Goal: Task Accomplishment & Management: Manage account settings

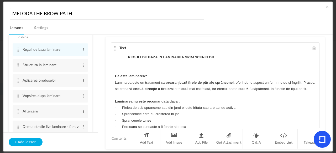
click at [113, 46] on cite at bounding box center [115, 48] width 4 height 4
click at [82, 68] on span at bounding box center [84, 65] width 4 height 5
click at [73, 76] on link "Edit" at bounding box center [75, 74] width 20 height 6
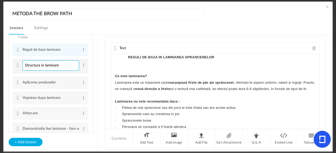
click at [39, 67] on input "Structura in laminare" at bounding box center [51, 66] width 56 height 10
type input "Structura firului in laminare"
click at [101, 68] on section "MODUL 1 - CLARITATE SI VIZIUNE PERSONALA 5 steps Edit Delete Contextul personal…" at bounding box center [170, 94] width 311 height 118
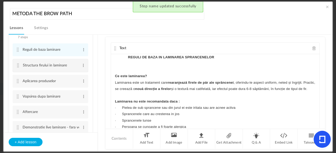
click at [18, 68] on cite at bounding box center [18, 65] width 4 height 4
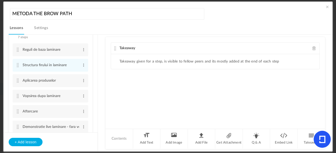
click at [312, 50] on span at bounding box center [314, 48] width 4 height 4
click at [140, 139] on li "Add Text" at bounding box center [147, 139] width 28 height 20
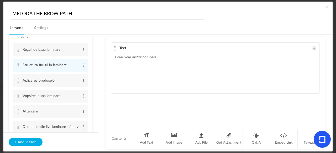
click at [136, 59] on p at bounding box center [215, 57] width 200 height 6
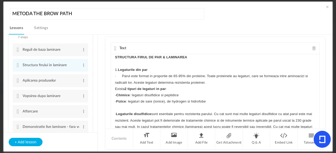
click at [133, 58] on strong "STRUCTURA FIRUL DE PAR & LAMINAREA" at bounding box center [151, 57] width 72 height 4
click at [111, 68] on div "STRUCTURA FIRUL DE PAR & LAMINAREA 1. Legaturile din par · Parul este format in…" at bounding box center [215, 93] width 208 height 79
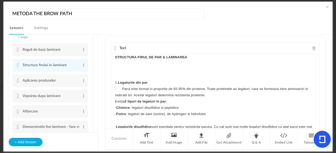
click at [160, 57] on strong "STRUCTURA FIRUL DE PAR & LAMINAREA" at bounding box center [151, 57] width 72 height 4
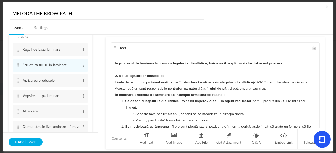
scroll to position [155, 0]
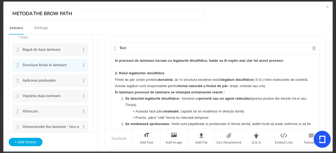
click at [113, 92] on div "STRUCTURA FIRUL DE PAR & LAMINAREA 1. Legaturile din par · Parul este format in…" at bounding box center [215, 93] width 208 height 79
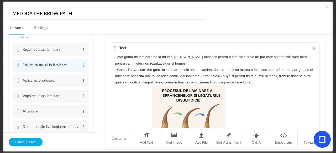
scroll to position [311, 0]
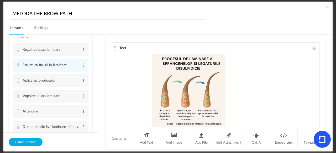
click at [116, 49] on cite at bounding box center [115, 48] width 4 height 4
click at [18, 83] on cite at bounding box center [18, 81] width 4 height 4
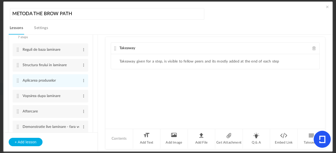
click at [313, 48] on span at bounding box center [314, 48] width 4 height 4
click at [148, 139] on li "Add Text" at bounding box center [147, 139] width 28 height 20
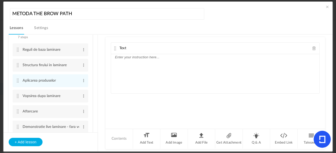
click at [134, 62] on div at bounding box center [215, 73] width 208 height 39
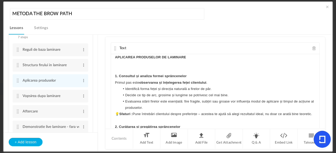
scroll to position [404, 0]
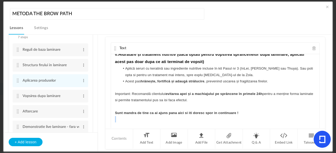
drag, startPoint x: 315, startPoint y: 122, endPoint x: 314, endPoint y: 117, distance: 5.2
click at [314, 117] on div "APLICAREA PRODUSELOR DE LAMINARE 1. Consultul și analiza formei sprâncenelor Pr…" at bounding box center [215, 93] width 208 height 79
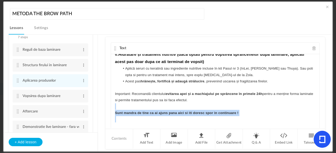
drag, startPoint x: 317, startPoint y: 122, endPoint x: 311, endPoint y: 118, distance: 7.0
click at [311, 118] on div "APLICAREA PRODUSELOR DE LAMINARE 1. Consultul și analiza formei sprâncenelor Pr…" at bounding box center [215, 93] width 208 height 79
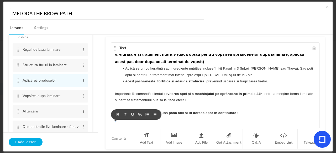
click at [311, 116] on p "Sunt mandra de tine ca ai ajuns pana aici si iti doresc spor in continuare !" at bounding box center [215, 113] width 200 height 6
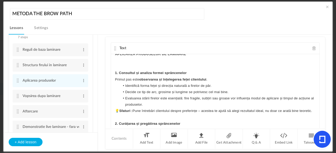
scroll to position [0, 0]
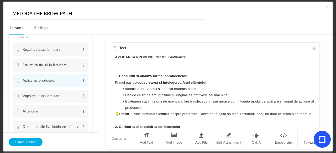
click at [115, 57] on strong "APLICAREA PRODUSELOR DE LAMINARE" at bounding box center [150, 57] width 71 height 4
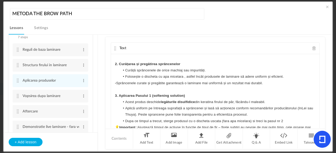
scroll to position [83, 0]
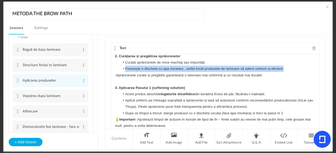
drag, startPoint x: 317, startPoint y: 71, endPoint x: 317, endPoint y: 75, distance: 4.7
click at [317, 75] on div "APLICAREA PRODUSELOR DE LAMINARE 1. Consultul și analiza formei sprâncenelor Pr…" at bounding box center [215, 93] width 208 height 79
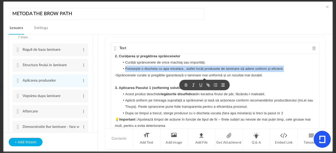
click at [317, 75] on div "APLICAREA PRODUSELOR DE LAMINARE 1. Consultul și analiza formei sprâncenelor Pr…" at bounding box center [215, 93] width 208 height 79
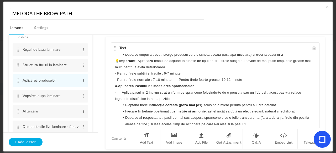
scroll to position [152, 0]
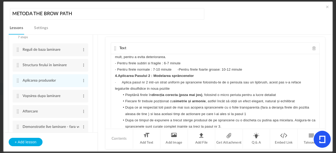
click at [113, 81] on div "APLICAREA PRODUSELOR DE LAMINARE 1. Consultul și analiza formei sprâncenelor Pr…" at bounding box center [215, 93] width 208 height 79
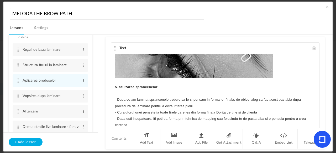
scroll to position [353, 0]
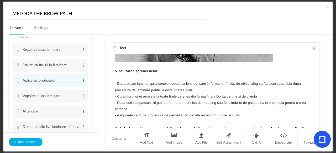
click at [115, 73] on strong "5. Stilizarea sprancenelor" at bounding box center [136, 71] width 43 height 4
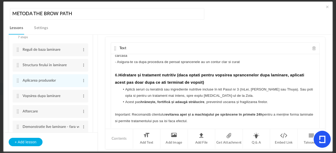
scroll to position [428, 0]
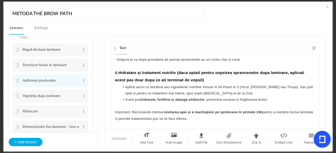
click at [112, 77] on div "APLICAREA PRODUSELOR DE LAMINARE 1. Consultul și analiza formei sprâncenelor Pr…" at bounding box center [215, 93] width 208 height 79
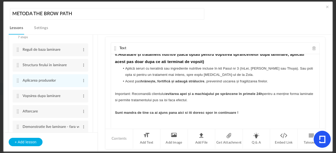
scroll to position [468, 0]
click at [240, 114] on p "Sunt mandra de tine ca ai ajuns pana aici si iti doresc spor in continuare !" at bounding box center [215, 113] width 200 height 6
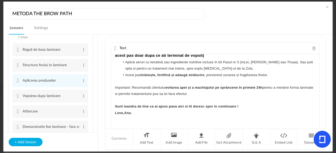
click at [211, 97] on p "Important: Recomandă clientului evitarea apei și a machiajului pe sprâncene în …" at bounding box center [215, 91] width 200 height 13
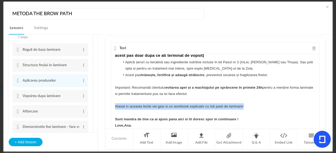
drag, startPoint x: 249, startPoint y: 115, endPoint x: 113, endPoint y: 112, distance: 135.4
click at [113, 112] on div "APLICAREA PRODUSELOR DE LAMINARE 1. Consultul și analiza formei sprâncenelor Pr…" at bounding box center [215, 93] width 208 height 79
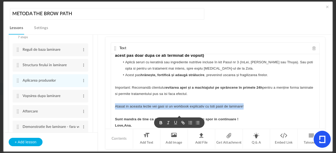
click at [158, 124] on icon "button" at bounding box center [160, 123] width 5 height 5
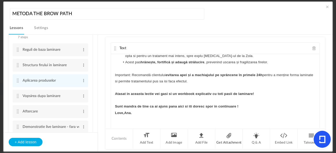
scroll to position [455, 0]
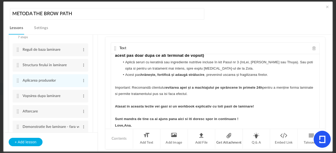
click at [227, 139] on li "Get Attachment" at bounding box center [229, 139] width 28 height 20
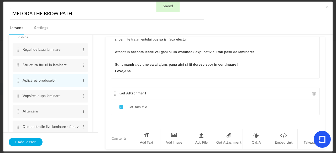
click at [312, 94] on span at bounding box center [314, 94] width 4 height 4
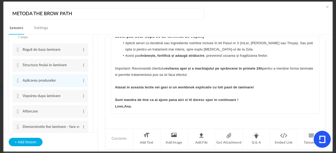
scroll to position [19, 0]
click at [199, 136] on li "Add File" at bounding box center [202, 139] width 28 height 20
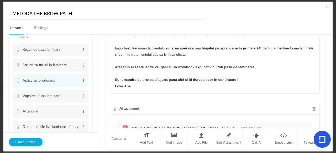
drag, startPoint x: 322, startPoint y: 79, endPoint x: 322, endPoint y: 95, distance: 16.3
click at [322, 95] on div "Text APLICAREA PRODUSELOR DE LAMINARE 1. Consultul și analiza formei sprâncenel…" at bounding box center [214, 82] width 219 height 91
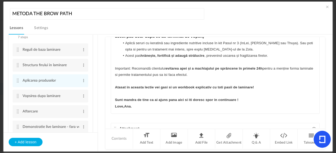
scroll to position [0, 0]
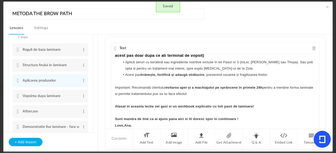
click at [113, 48] on cite at bounding box center [115, 48] width 4 height 4
click at [19, 98] on cite at bounding box center [18, 96] width 4 height 4
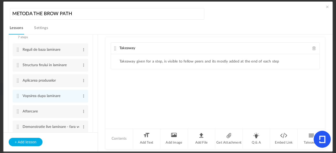
click at [312, 48] on span at bounding box center [314, 48] width 4 height 4
click at [146, 138] on li "Add Text" at bounding box center [147, 139] width 28 height 20
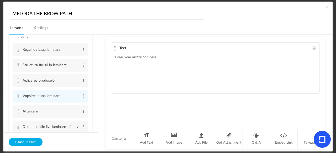
click at [144, 59] on p at bounding box center [215, 57] width 200 height 6
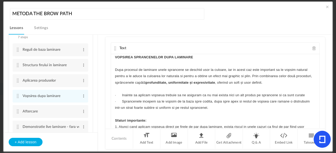
click at [115, 56] on strong "VOPSIREA SPRANCENELOR DUPA LAMINARE" at bounding box center [154, 57] width 78 height 4
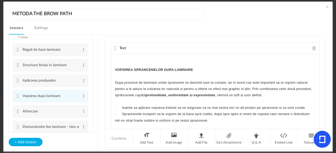
drag, startPoint x: 315, startPoint y: 61, endPoint x: 309, endPoint y: 64, distance: 6.6
click at [309, 64] on div "VOPSIREA SPRANCENELOR DUPA LAMINARE Dupa procesul de laminare unele sprancene s…" at bounding box center [215, 93] width 208 height 79
click at [309, 64] on p at bounding box center [215, 64] width 200 height 6
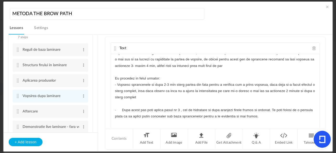
scroll to position [242, 0]
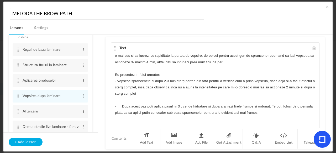
click at [276, 129] on p "Sunt mandra de tine ca ai ajuns pana aici, si iti doresc spor la invatat in con…" at bounding box center [215, 132] width 200 height 6
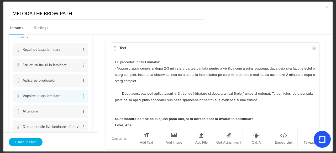
scroll to position [236, 0]
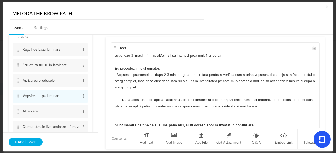
click at [114, 49] on cite at bounding box center [115, 48] width 4 height 4
click at [18, 112] on cite at bounding box center [18, 112] width 4 height 4
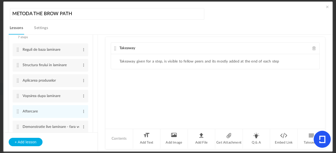
click at [312, 47] on span at bounding box center [314, 48] width 4 height 4
click at [148, 133] on li "Add Text" at bounding box center [147, 139] width 28 height 20
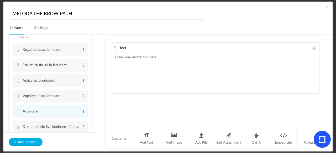
click at [156, 56] on p at bounding box center [215, 57] width 200 height 6
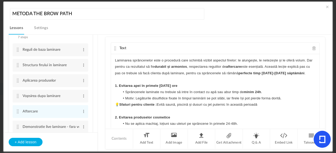
scroll to position [0, 0]
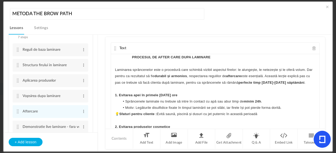
click at [128, 59] on p "PROCESUL DE AFTER CARE DUPA LAMINARE" at bounding box center [215, 57] width 200 height 6
drag, startPoint x: 317, startPoint y: 59, endPoint x: 317, endPoint y: 63, distance: 4.5
click at [317, 63] on div "Text PROCESUL DE AFTER CARE DUPA LAMINARE Laminarea sprâncenelor este o procedu…" at bounding box center [215, 88] width 209 height 91
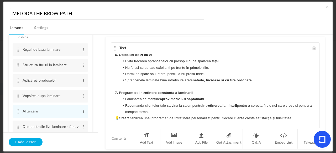
scroll to position [249, 0]
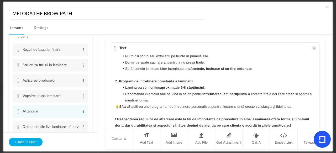
click at [115, 47] on cite at bounding box center [115, 48] width 4 height 4
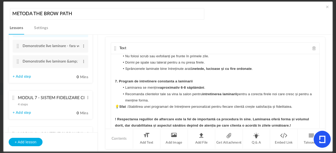
scroll to position [291, 0]
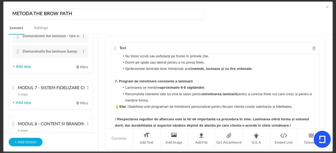
click at [14, 88] on cite at bounding box center [14, 88] width 4 height 4
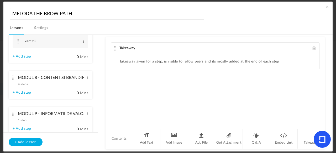
drag, startPoint x: 95, startPoint y: 98, endPoint x: 91, endPoint y: 112, distance: 15.1
click at [91, 112] on ul "MODUL 1 - CLARITATE SI VIZIUNE PERSONALA 5 steps Edit Delete Contextul personal…" at bounding box center [50, 84] width 94 height 98
click at [86, 115] on span at bounding box center [88, 113] width 4 height 5
click at [75, 129] on link "Delete" at bounding box center [79, 129] width 20 height 6
click at [86, 116] on span at bounding box center [88, 113] width 4 height 5
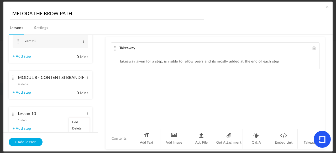
click at [79, 128] on link "Delete" at bounding box center [79, 129] width 20 height 6
click at [86, 114] on span at bounding box center [88, 113] width 4 height 5
click at [83, 128] on link "Delete" at bounding box center [79, 129] width 20 height 6
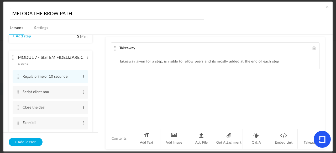
scroll to position [205, 0]
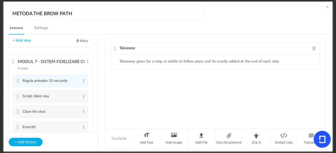
click at [314, 47] on span at bounding box center [314, 48] width 4 height 4
click at [144, 134] on li "Add Text" at bounding box center [147, 139] width 28 height 20
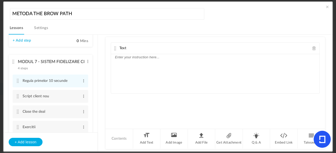
click at [145, 60] on div at bounding box center [215, 73] width 208 height 39
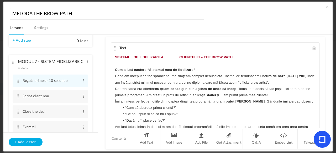
scroll to position [232, 0]
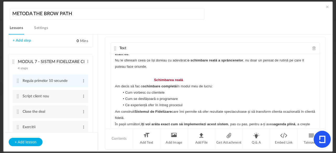
click at [154, 79] on strong "Schimbarea reală" at bounding box center [168, 80] width 29 height 4
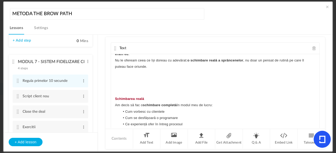
click at [111, 107] on div "SISTEMUL DE FIDELIZARE A CLIENTELEI – THE BROW PATH Cum a luat naștere “Sistemu…" at bounding box center [215, 93] width 208 height 79
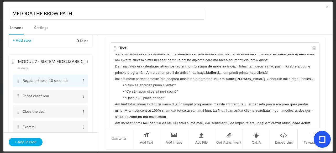
scroll to position [0, 0]
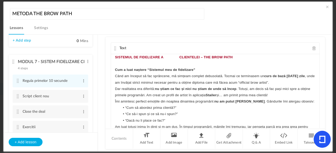
click at [174, 57] on strong "SISTEMUL DE FIDELIZARE A CLIENTELEI – THE BROW PATH" at bounding box center [174, 57] width 118 height 4
click at [178, 56] on strong "SISTEMUL DE FIDELIZARE A CLIENTELEI – THE BROW PATH" at bounding box center [174, 57] width 118 height 4
click at [112, 59] on div "SISTEMUL DE FIDELIZARE A CLIENTELEI – THE BROW PATH Cum a luat naștere “Sistemu…" at bounding box center [215, 93] width 208 height 79
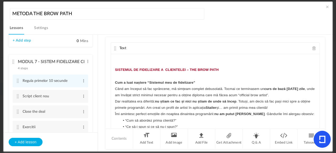
click at [112, 81] on div "SISTEMUL DE FIDELIZARE A CLIENTELEI – THE BROW PATH Cum a luat naștere “Sistemu…" at bounding box center [215, 93] width 208 height 79
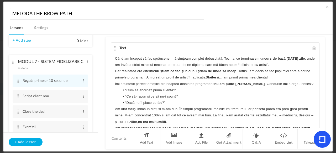
scroll to position [41, 0]
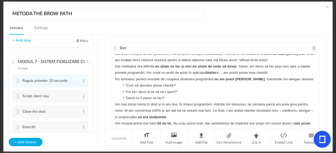
click at [111, 104] on div "SISTEMUL DE FIDELIZARE A CLIENTELEI – THE BROW PATH ﻿ Cum a luat naștere “Siste…" at bounding box center [215, 93] width 208 height 79
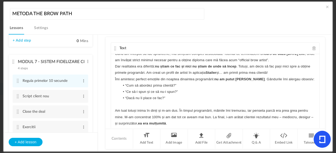
click at [119, 110] on p "Am luat totuși inima în dinți și m-am dus. În timpul programării, mâinile îmi t…" at bounding box center [215, 117] width 200 height 19
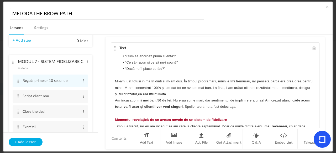
scroll to position [84, 0]
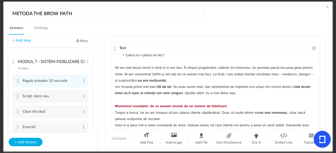
click at [123, 108] on strong "Momentul revelației: de ce aveam nevoie de un sistem de fidelizare" at bounding box center [171, 106] width 112 height 4
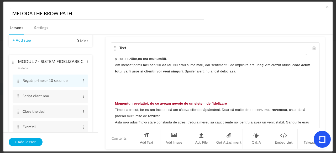
scroll to position [114, 0]
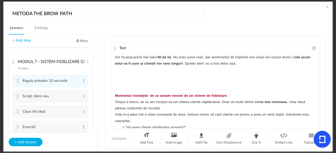
click at [115, 101] on p "Timpul a trecut, iar eu am început să am câteva cliente săptămânal. Doar că mul…" at bounding box center [215, 105] width 200 height 13
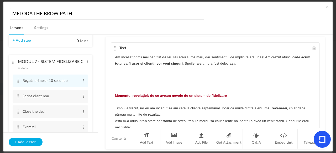
click at [315, 84] on div "SISTEMUL DE FIDELIZARE A CLIENTELEI – THE BROW PATH Cum a luat naștere “Sistemu…" at bounding box center [215, 93] width 208 height 79
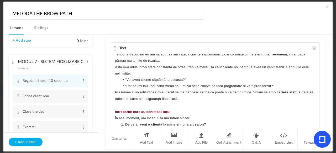
scroll to position [169, 0]
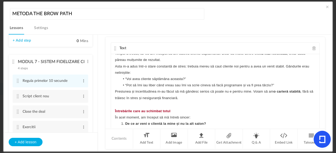
click at [136, 111] on strong "Întrebările care au schimbat totul" at bounding box center [142, 111] width 55 height 4
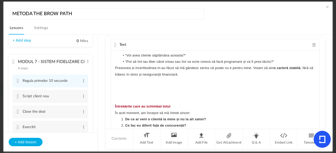
scroll to position [197, 0]
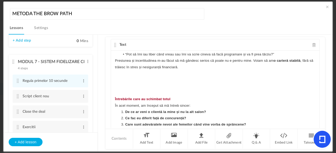
click at [112, 105] on div "SISTEMUL DE FIDELIZARE A CLIENTELEI – THE BROW PATH Cum a luat naștere “Sistemu…" at bounding box center [215, 90] width 208 height 79
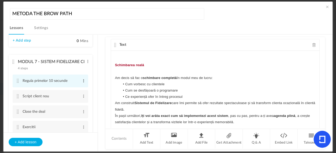
scroll to position [326, 0]
click at [82, 82] on span at bounding box center [84, 80] width 4 height 5
click at [74, 91] on link "Edit" at bounding box center [75, 90] width 20 height 6
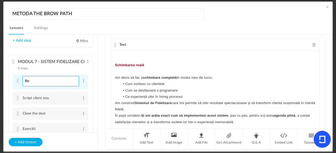
type input "R"
type input "Introducere"
click at [108, 64] on div "Text SISTEMUL DE FIDELIZARE A CLIENTELEI – THE BROW PATH Cum a luat naștere “Si…" at bounding box center [214, 82] width 219 height 91
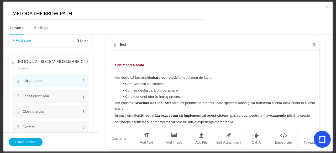
click at [115, 45] on cite at bounding box center [115, 45] width 4 height 4
click at [114, 44] on cite at bounding box center [115, 45] width 4 height 4
click at [119, 44] on span "Text" at bounding box center [122, 45] width 7 height 4
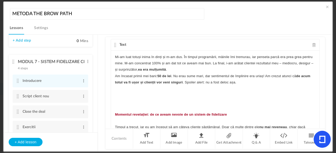
scroll to position [0, 0]
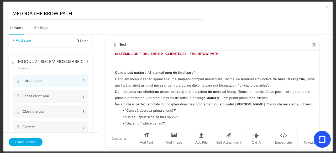
click at [115, 44] on cite at bounding box center [115, 45] width 4 height 4
click at [82, 96] on span at bounding box center [84, 96] width 4 height 5
click at [17, 97] on cite at bounding box center [18, 96] width 4 height 4
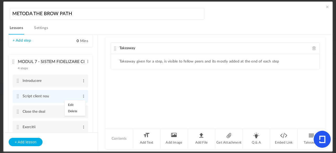
click at [313, 46] on span at bounding box center [314, 48] width 4 height 4
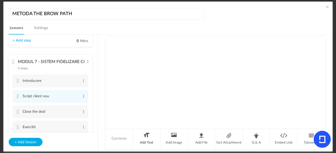
click at [142, 136] on li "Add Text" at bounding box center [147, 139] width 28 height 20
click at [161, 62] on div at bounding box center [215, 73] width 208 height 39
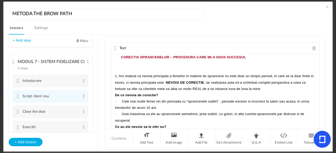
scroll to position [827, 0]
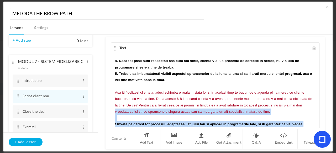
drag, startPoint x: 315, startPoint y: 126, endPoint x: 311, endPoint y: 108, distance: 17.7
click at [311, 108] on div "CORECTIA SPRANCENELOR – PROCEDURA CARE MI-A ADUS SUCCESUL 1. Am realizat ca nev…" at bounding box center [215, 93] width 208 height 79
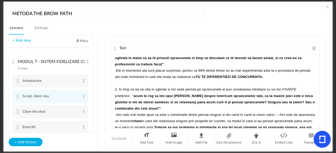
scroll to position [0, 0]
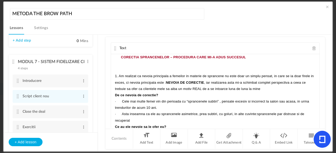
click at [118, 58] on span at bounding box center [118, 57] width 6 height 4
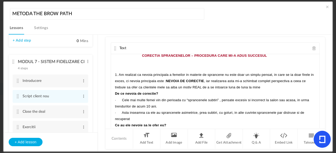
scroll to position [25, 0]
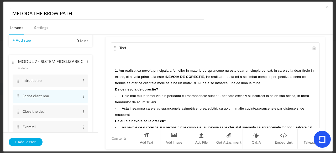
click at [113, 89] on div "CORECTIA SPRANCENELOR – PROCEDURA CARE MI-A ADUS SUCCESUL 1. Am realizat ca nev…" at bounding box center [215, 93] width 208 height 79
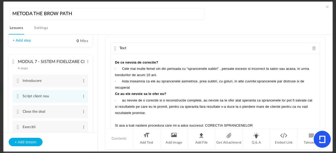
scroll to position [67, 0]
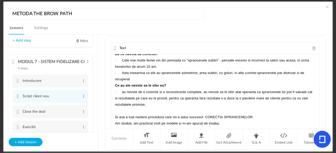
click at [112, 86] on div "CORECTIA SPRANCENELOR – PROCEDURA CARE MI-A ADUS SUCCESUL 1. Am realizat ca nev…" at bounding box center [215, 93] width 208 height 79
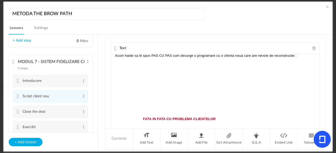
scroll to position [162, 0]
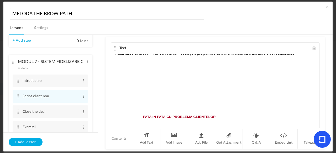
click at [141, 116] on strong at bounding box center [129, 117] width 28 height 4
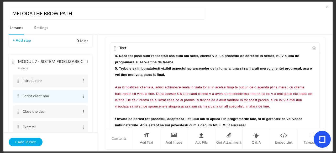
scroll to position [820, 0]
click at [114, 49] on cite at bounding box center [115, 48] width 4 height 4
click at [83, 113] on span at bounding box center [84, 111] width 4 height 5
click at [77, 119] on link "Edit" at bounding box center [75, 121] width 20 height 6
type input "C"
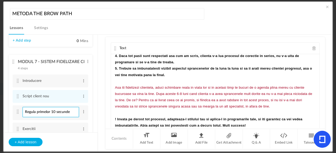
type input "Regula primelor 10 secunde"
click at [102, 114] on section "MODUL 1 - CLARITATE SI VIZIUNE PERSONALA 5 steps Edit Delete Contextul personal…" at bounding box center [170, 94] width 311 height 118
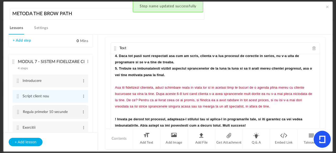
click at [18, 114] on cite at bounding box center [18, 112] width 4 height 4
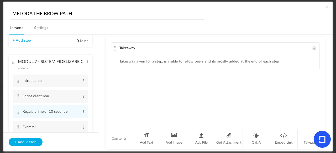
click at [314, 49] on span at bounding box center [314, 48] width 4 height 4
click at [152, 137] on li "Add Text" at bounding box center [147, 139] width 28 height 20
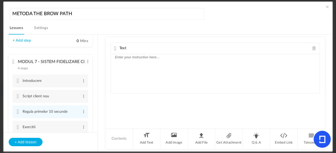
click at [137, 56] on p at bounding box center [215, 57] width 200 height 6
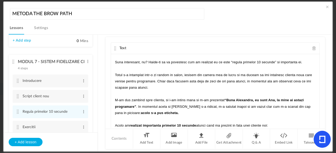
scroll to position [0, 0]
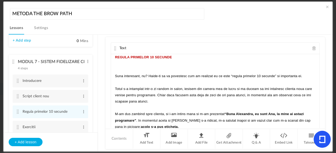
click at [136, 56] on strong "REGULA PRIMELOR 10 SECUNDE" at bounding box center [143, 57] width 57 height 4
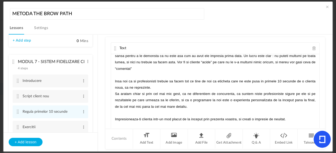
scroll to position [249, 0]
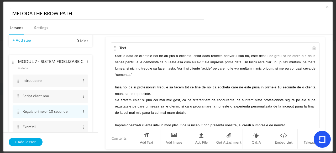
click at [113, 47] on cite at bounding box center [115, 48] width 4 height 4
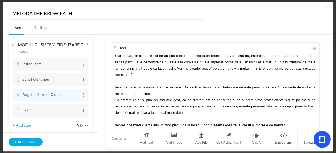
scroll to position [227, 0]
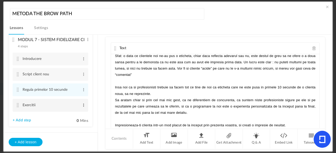
click at [83, 106] on span at bounding box center [84, 105] width 4 height 5
click at [73, 115] on link "Edit" at bounding box center [75, 114] width 20 height 6
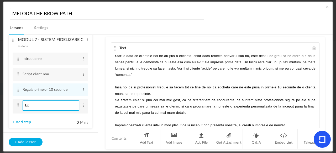
type input "E"
type input "Selectarea clientelei"
click at [102, 104] on section "MODUL 1 - CLARITATE SI VIZIUNE PERSONALA 5 steps Edit Delete Contextul personal…" at bounding box center [170, 94] width 311 height 118
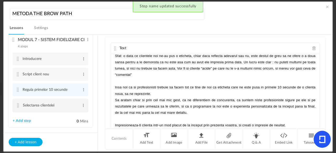
click at [18, 108] on cite at bounding box center [18, 106] width 4 height 4
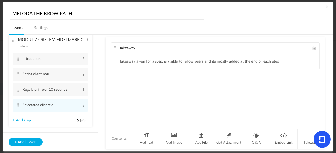
click at [313, 50] on div "Takeaway" at bounding box center [215, 49] width 208 height 12
click at [313, 48] on span at bounding box center [314, 48] width 4 height 4
click at [148, 137] on li "Add Text" at bounding box center [147, 139] width 28 height 20
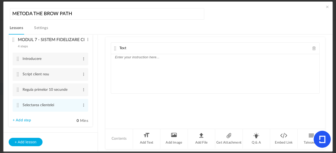
click at [159, 62] on div at bounding box center [215, 73] width 208 height 39
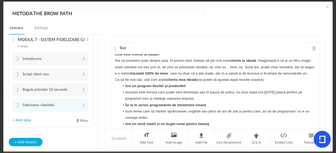
scroll to position [0, 0]
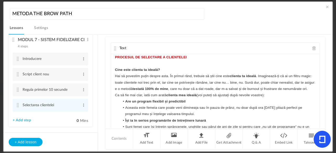
click at [111, 59] on div "PROCESUL DE SELECTARE A CLIENTELEI Cine este clienta ta ideală? Hai să povestim…" at bounding box center [215, 93] width 208 height 79
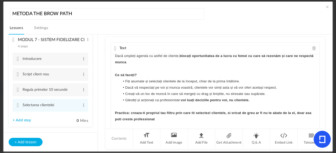
scroll to position [312, 0]
click at [113, 46] on cite at bounding box center [115, 48] width 4 height 4
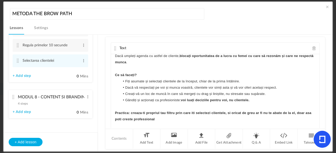
scroll to position [274, 0]
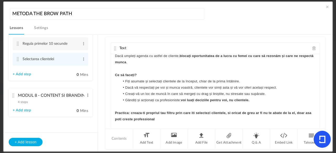
click at [87, 94] on span at bounding box center [88, 95] width 4 height 5
click at [15, 97] on cite at bounding box center [14, 96] width 4 height 4
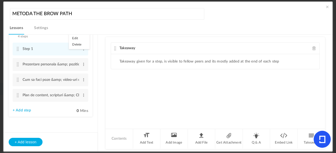
click at [315, 49] on span at bounding box center [314, 48] width 4 height 4
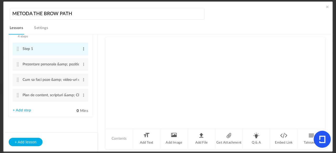
click at [82, 49] on span at bounding box center [84, 48] width 4 height 5
click at [75, 56] on link "Edit" at bounding box center [75, 58] width 20 height 6
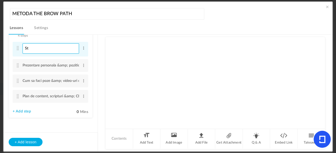
type input "S"
type input "Importanta prezentei social"
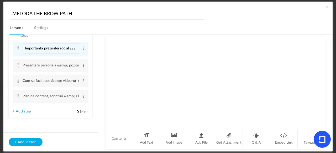
click at [111, 61] on div at bounding box center [214, 82] width 219 height 91
click at [141, 133] on li "Add Text" at bounding box center [147, 139] width 28 height 20
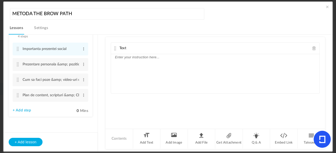
click at [129, 57] on p at bounding box center [215, 57] width 200 height 6
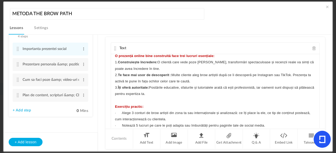
scroll to position [52, 0]
drag, startPoint x: 317, startPoint y: 89, endPoint x: 316, endPoint y: 106, distance: 16.8
click at [316, 106] on div "Text PREZENTA ONLINE De ce este esentiala prezenta ta online: In ziua de azi, p…" at bounding box center [215, 88] width 209 height 91
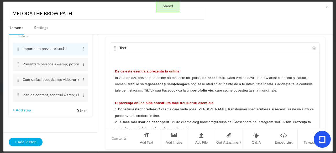
scroll to position [0, 0]
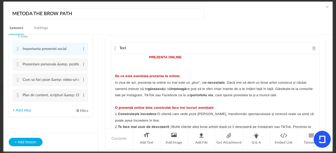
click at [147, 59] on p "PREZENTA ONLINE" at bounding box center [215, 57] width 200 height 6
click at [114, 47] on cite at bounding box center [115, 48] width 4 height 4
click at [82, 64] on span at bounding box center [84, 64] width 4 height 5
click at [72, 72] on link "Edit" at bounding box center [75, 73] width 20 height 6
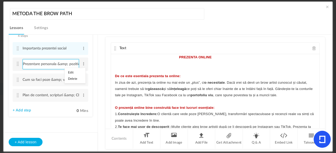
scroll to position [0, 23]
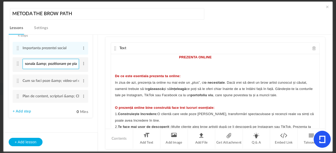
click at [70, 65] on input "Prezentare personala &amp; pozitionare pe piata" at bounding box center [51, 64] width 56 height 10
click at [70, 65] on input "Prezentar piata" at bounding box center [51, 64] width 56 height 10
type input "P"
type input "Factorul diferentiator"
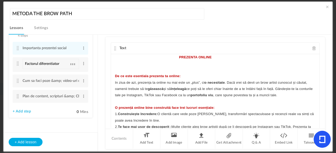
click at [98, 61] on section "MODUL 1 - CLARITATE SI VIZIUNE PERSONALA 5 steps Edit Delete Contextul personal…" at bounding box center [170, 94] width 311 height 118
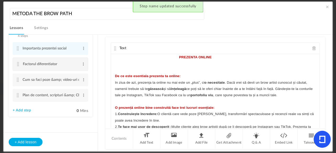
click at [18, 67] on li "Factorul diferentiator Edit Delete" at bounding box center [51, 64] width 76 height 13
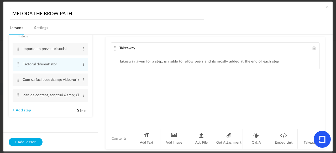
click at [312, 46] on span at bounding box center [314, 48] width 4 height 4
click at [145, 133] on li "Add Text" at bounding box center [147, 139] width 28 height 20
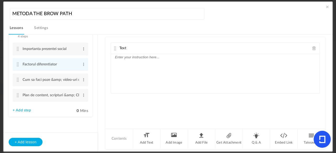
click at [156, 62] on div at bounding box center [215, 73] width 208 height 39
paste div
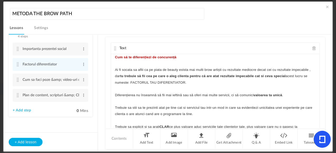
click at [115, 59] on strong "Cum să te diferențiezi de concurență" at bounding box center [145, 57] width 61 height 4
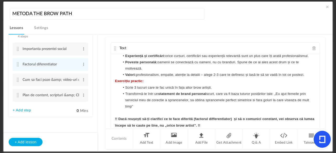
scroll to position [109, 0]
click at [114, 49] on cite at bounding box center [115, 48] width 4 height 4
click at [82, 78] on span at bounding box center [84, 79] width 4 height 5
click at [18, 78] on cite at bounding box center [18, 80] width 4 height 4
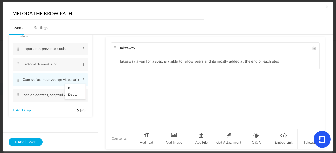
click at [313, 47] on span at bounding box center [314, 48] width 4 height 4
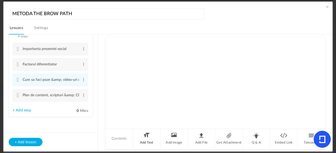
click at [147, 141] on li "Add Text" at bounding box center [147, 139] width 28 height 20
click at [143, 65] on div at bounding box center [215, 73] width 208 height 39
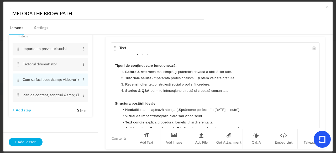
scroll to position [0, 0]
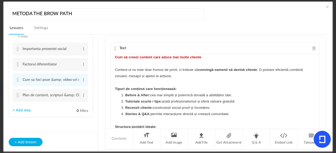
click at [118, 55] on strong "Cum să creezi content care aduce mai multe cliente" at bounding box center [158, 57] width 86 height 4
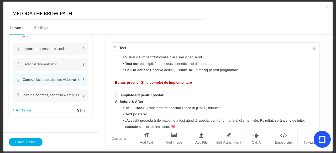
scroll to position [102, 0]
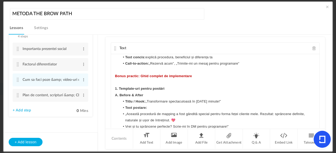
click at [120, 75] on strong "Bonus practic: Ghid complet de implementare" at bounding box center [153, 76] width 77 height 4
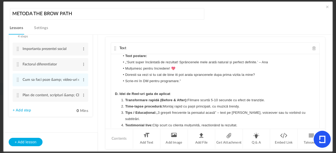
scroll to position [299, 0]
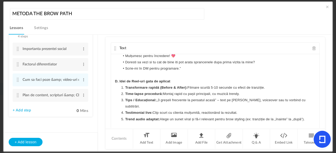
click at [307, 116] on li "Trend audio adaptat: Alege un sunet viral și fă-l relevant pentru brow styling …" at bounding box center [217, 119] width 195 height 6
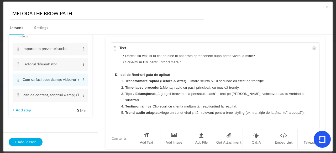
scroll to position [287, 0]
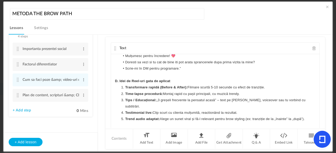
click at [306, 116] on li "Trend audio adaptat: Alege un sunet viral și fă-l relevant pentru brow styling …" at bounding box center [217, 119] width 195 height 6
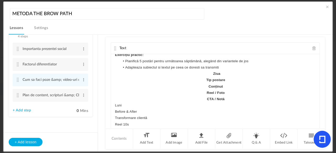
scroll to position [345, 0]
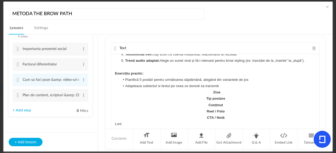
click at [314, 118] on div "Cum să creezi content care aduce mai multe cliente Content-ul nu este doar frum…" at bounding box center [215, 93] width 208 height 79
click at [225, 89] on p "Ziua" at bounding box center [215, 92] width 200 height 6
click at [229, 96] on p "Tip postare" at bounding box center [215, 99] width 200 height 6
click at [230, 102] on p "Conținut" at bounding box center [215, 105] width 200 height 6
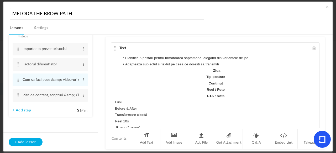
scroll to position [369, 0]
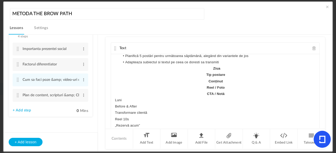
click at [113, 93] on div "Cum să creezi content care aduce mai multe cliente Content-ul nu este doar frum…" at bounding box center [215, 93] width 208 height 79
click at [113, 101] on div "Cum să creezi content care aduce mai multe cliente Content-ul nu este doar frum…" at bounding box center [215, 93] width 208 height 79
click at [115, 110] on p "Transformare clientă" at bounding box center [215, 113] width 200 height 6
click at [115, 116] on p "Reel 10s" at bounding box center [215, 119] width 200 height 6
click at [115, 123] on p "„Rezervă acum”" at bounding box center [215, 126] width 200 height 6
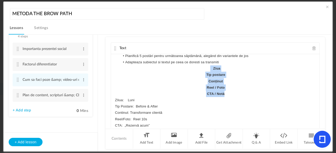
drag, startPoint x: 224, startPoint y: 85, endPoint x: 205, endPoint y: 64, distance: 28.2
click at [205, 64] on div "Cum să creezi content care aduce mai multe cliente Content-ul nu este doar frum…" at bounding box center [215, 93] width 208 height 79
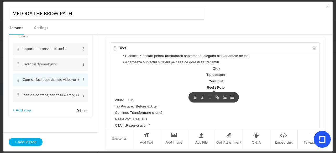
scroll to position [344, 0]
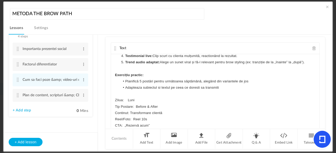
click at [121, 97] on p "ZIiua: Luni" at bounding box center [215, 100] width 200 height 6
click at [113, 100] on div "Cum să creezi content care aduce mai multe cliente Content-ul nu este doar frum…" at bounding box center [215, 93] width 208 height 79
click at [113, 107] on div "Cum să creezi content care aduce mai multe cliente Content-ul nu este doar frum…" at bounding box center [215, 93] width 208 height 79
click at [121, 97] on p "Ziuaa: Luni" at bounding box center [215, 100] width 200 height 6
click at [126, 97] on p "Ziua: Luni" at bounding box center [215, 100] width 200 height 6
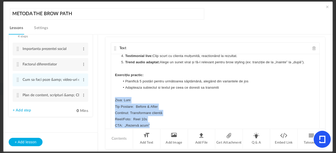
drag, startPoint x: 158, startPoint y: 120, endPoint x: 113, endPoint y: 94, distance: 52.9
click at [113, 94] on div "Cum să creezi content care aduce mai multe cliente Content-ul nu este doar frum…" at bounding box center [215, 93] width 208 height 79
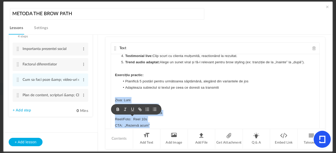
click at [115, 111] on icon "button" at bounding box center [117, 109] width 5 height 5
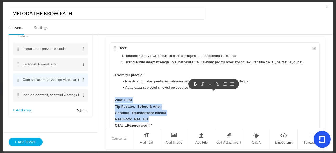
click at [181, 123] on p "CTA: „Rezervă acum”" at bounding box center [215, 126] width 200 height 6
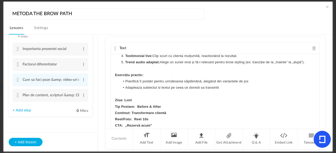
click at [115, 111] on strong "Continut: Transformare clientă" at bounding box center [140, 113] width 51 height 4
click at [115, 105] on strong "Tip Postare: Before & After" at bounding box center [138, 107] width 46 height 4
click at [184, 123] on p "CTA: „Rezervă acum”" at bounding box center [215, 126] width 200 height 6
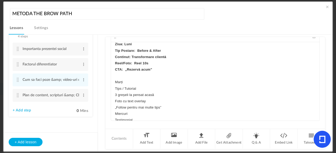
scroll to position [381, 0]
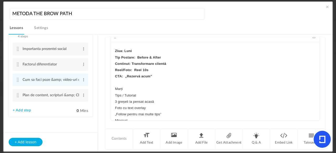
click at [116, 86] on p "Marți" at bounding box center [215, 89] width 200 height 6
click at [115, 99] on p "3 greșeli la pensat acasă" at bounding box center [215, 102] width 200 height 6
click at [115, 93] on p "Tips / Tutorial" at bounding box center [215, 96] width 200 height 6
click at [115, 99] on p "3 greșeli la pensat acasă" at bounding box center [215, 102] width 200 height 6
click at [116, 86] on p "Ziua: Marți" at bounding box center [215, 89] width 200 height 6
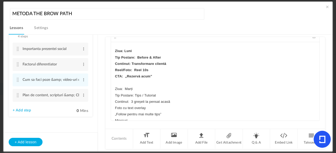
click at [115, 93] on p "Tip Postare: Tips / Tutorial" at bounding box center [215, 96] width 200 height 6
click at [115, 105] on p "Foto cu text overlay" at bounding box center [215, 108] width 200 height 6
click at [113, 108] on div "Cum să creezi content care aduce mai multe cliente Content-ul nu este doar frum…" at bounding box center [215, 81] width 208 height 79
click at [117, 118] on p "Miercuri" at bounding box center [215, 121] width 200 height 6
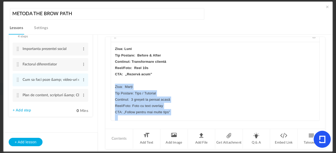
drag, startPoint x: 112, startPoint y: 80, endPoint x: 174, endPoint y: 110, distance: 68.9
click at [174, 110] on div "Cum să creezi content care aduce mai multe cliente Content-ul nu este doar frum…" at bounding box center [215, 81] width 208 height 79
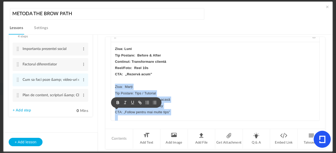
click at [115, 102] on icon "button" at bounding box center [117, 102] width 5 height 5
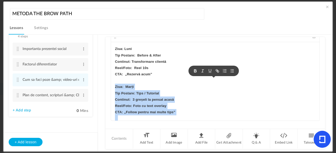
click at [205, 97] on p "Continut: 3 greșeli la pensat acasă" at bounding box center [215, 100] width 200 height 6
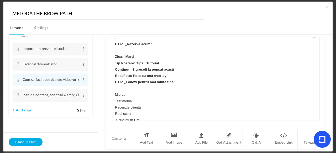
scroll to position [416, 0]
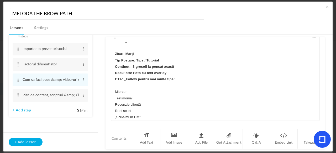
click at [113, 87] on div "Cum să creezi content care aduce mai multe cliente Content-ul nu este doar frum…" at bounding box center [215, 81] width 208 height 79
click at [115, 95] on p "Testimonial" at bounding box center [215, 98] width 200 height 6
click at [113, 98] on div "Cum să creezi content care aduce mai multe cliente Content-ul nu este doar frum…" at bounding box center [215, 81] width 208 height 79
click at [115, 108] on p "Reel scurt" at bounding box center [215, 111] width 200 height 6
click at [115, 114] on p "„Scrie-mi în DM”" at bounding box center [215, 117] width 200 height 6
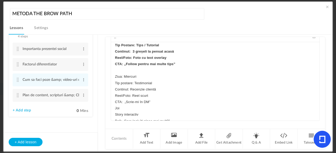
scroll to position [445, 0]
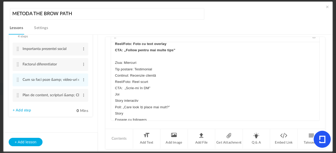
click at [118, 92] on p "Joi" at bounding box center [215, 95] width 200 height 6
click at [112, 101] on div "Cum să creezi content care aduce mai multe cliente Content-ul nu este doar frum…" at bounding box center [215, 81] width 208 height 79
click at [115, 111] on p "Poll: „Care look îți place mai mult?”" at bounding box center [215, 114] width 200 height 6
click at [113, 114] on div "Cum să creezi content care aduce mai multe cliente Content-ul nu este doar frum…" at bounding box center [215, 81] width 208 height 79
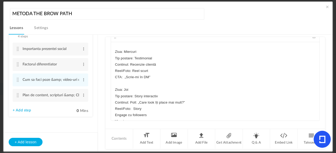
click at [115, 112] on p "Engage cu followers" at bounding box center [215, 115] width 200 height 6
click at [115, 119] on p "Vineri" at bounding box center [215, 122] width 200 height 6
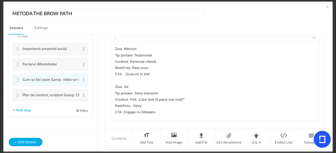
scroll to position [465, 0]
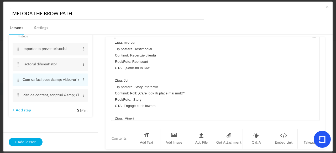
click at [123, 116] on p "Ziua: Vineri" at bounding box center [215, 119] width 200 height 6
click at [115, 122] on p "Behind the scenes" at bounding box center [215, 125] width 200 height 6
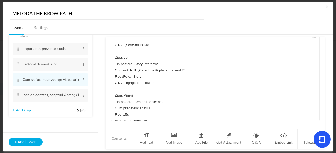
scroll to position [498, 0]
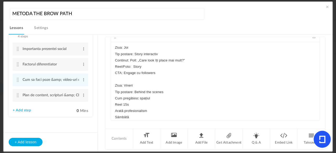
click at [113, 92] on div "Cum să creezi content care aduce mai multe cliente Content-ul nu este doar frum…" at bounding box center [215, 81] width 208 height 79
click at [113, 99] on div "Cum să creezi content care aduce mai multe cliente Content-ul nu este doar frum…" at bounding box center [215, 81] width 208 height 79
click at [115, 108] on p "Arată profesionalism" at bounding box center [215, 111] width 200 height 6
click at [116, 114] on p "Sâmbătă" at bounding box center [215, 117] width 200 height 6
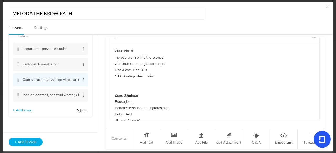
scroll to position [536, 0]
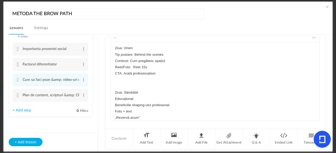
click at [115, 96] on p "Educațional" at bounding box center [215, 99] width 200 height 6
click at [115, 102] on p "Beneficiile shaping-ului profesional" at bounding box center [215, 105] width 200 height 6
click at [115, 96] on p "Tip postare:Educațional" at bounding box center [215, 99] width 200 height 6
click at [115, 102] on p "Beneficiile shaping-ului profesional" at bounding box center [215, 105] width 200 height 6
click at [166, 102] on p "Continut: Beneficiile shaping-ului profesional" at bounding box center [215, 105] width 200 height 6
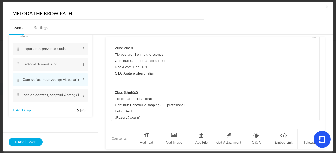
click at [166, 102] on p "Continut: Beneficiile shaping-ului profesional" at bounding box center [215, 105] width 200 height 6
click at [115, 109] on p "Foto + text" at bounding box center [215, 112] width 200 height 6
click at [155, 109] on p "Reel/ Foto: Foto + text" at bounding box center [215, 112] width 200 height 6
click at [115, 115] on p "„Rezervă acum”" at bounding box center [215, 118] width 200 height 6
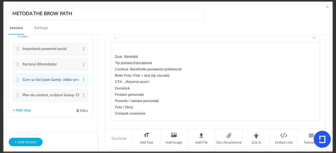
click at [116, 86] on p "Duminică" at bounding box center [215, 89] width 200 height 6
click at [113, 103] on div "Cum să creezi content care aduce mai multe cliente Content-ul nu este doar frum…" at bounding box center [215, 81] width 208 height 79
click at [113, 106] on div "Cum să creezi content care aduce mai multe cliente Content-ul nu este doar frum…" at bounding box center [215, 81] width 208 height 79
click at [115, 117] on p "Foto / Story" at bounding box center [215, 120] width 200 height 6
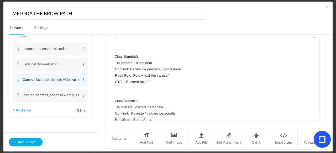
scroll to position [585, 0]
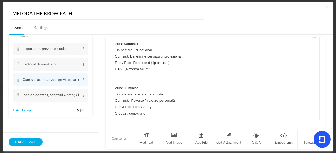
click at [115, 111] on p "Creează conexiune" at bounding box center [215, 114] width 200 height 6
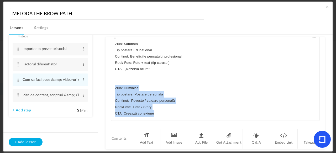
drag, startPoint x: 162, startPoint y: 108, endPoint x: 113, endPoint y: 81, distance: 56.5
click at [113, 81] on div "Cum să creezi content care aduce mai multe cliente Content-ul nu este doar frum…" at bounding box center [215, 81] width 208 height 79
click at [117, 96] on icon "button" at bounding box center [118, 96] width 2 height 1
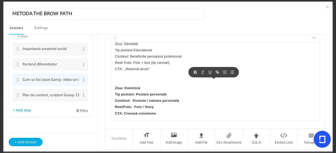
click at [216, 117] on p at bounding box center [215, 120] width 200 height 6
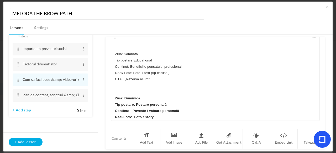
scroll to position [555, 0]
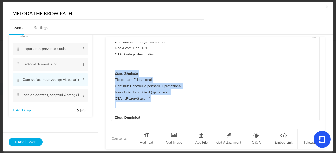
drag, startPoint x: 172, startPoint y: 96, endPoint x: 112, endPoint y: 65, distance: 67.6
click at [112, 65] on div "Cum să creezi content care aduce mai multe cliente Content-ul nu este doar frum…" at bounding box center [215, 81] width 208 height 79
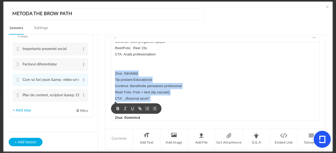
click at [115, 107] on icon "button" at bounding box center [117, 109] width 5 height 5
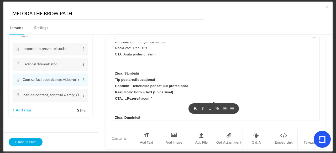
click at [180, 109] on p at bounding box center [215, 112] width 200 height 6
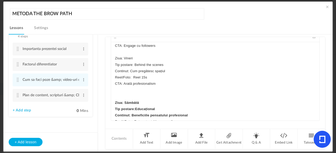
scroll to position [517, 0]
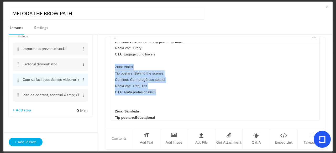
drag, startPoint x: 161, startPoint y: 83, endPoint x: 111, endPoint y: 59, distance: 55.3
click at [111, 59] on div "Cum să creezi content care aduce mai multe cliente Content-ul nu este doar frum…" at bounding box center [215, 81] width 208 height 79
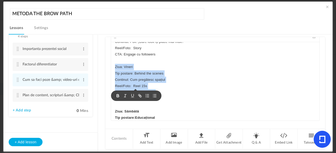
click at [117, 95] on icon "button" at bounding box center [118, 95] width 2 height 1
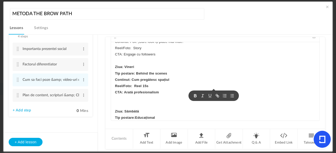
click at [208, 96] on p at bounding box center [215, 99] width 200 height 6
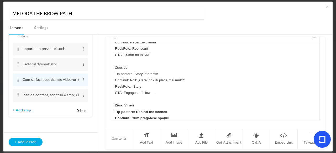
scroll to position [470, 0]
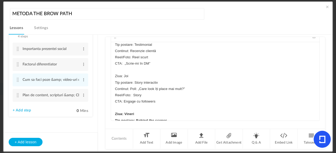
drag, startPoint x: 161, startPoint y: 97, endPoint x: 109, endPoint y: 70, distance: 58.4
click at [109, 70] on div "Text Cum să creezi content care aduce mai multe cliente Content-ul nu este doar…" at bounding box center [214, 82] width 219 height 91
click at [115, 103] on icon "button" at bounding box center [117, 105] width 5 height 5
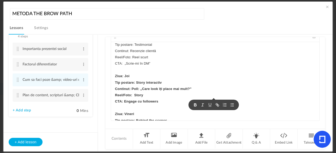
click at [213, 99] on p "CTA: Engage cu followers" at bounding box center [215, 102] width 200 height 6
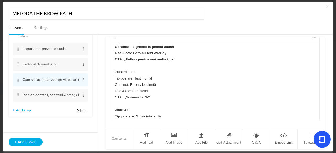
scroll to position [430, 0]
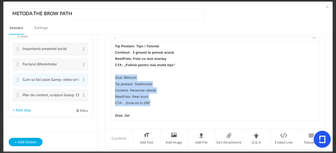
drag, startPoint x: 153, startPoint y: 97, endPoint x: 112, endPoint y: 72, distance: 48.1
click at [112, 72] on div "Cum să creezi content care aduce mai multe cliente Content-ul nu este doar frum…" at bounding box center [215, 81] width 208 height 79
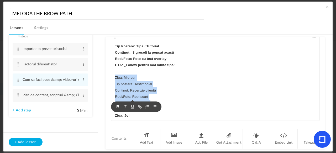
click at [115, 107] on icon "button" at bounding box center [117, 107] width 5 height 5
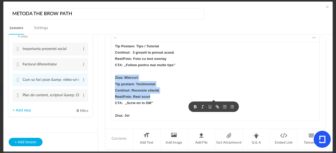
click at [224, 88] on p "Continut: Recenzie clientă" at bounding box center [215, 91] width 200 height 6
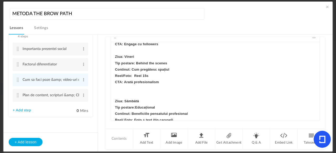
scroll to position [585, 0]
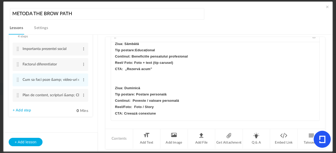
click at [167, 111] on p "CTA: Creează conexiune" at bounding box center [215, 114] width 200 height 6
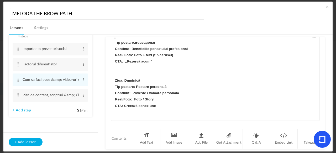
scroll to position [591, 0]
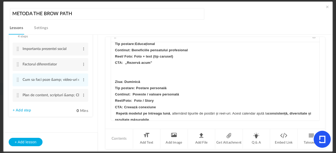
click at [116, 112] on strong "Repetă modelul pe întreaga lună" at bounding box center [143, 114] width 54 height 4
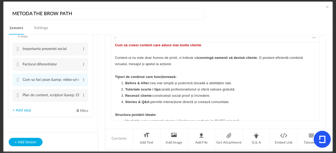
scroll to position [0, 0]
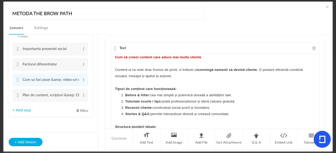
click at [114, 47] on cite at bounding box center [115, 48] width 4 height 4
click at [82, 95] on span at bounding box center [84, 95] width 4 height 5
click at [71, 102] on link "Edit" at bounding box center [75, 104] width 20 height 6
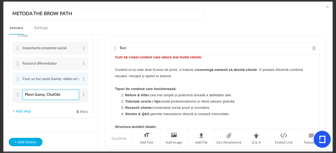
click at [62, 96] on input "Planri &amp; ChatGbt" at bounding box center [51, 95] width 56 height 10
type input "P"
type input "E"
type input "Extra tips prezenta online"
click at [63, 109] on li "MODUL 8 - CONTENT SI BRANDING PERSONAL 4 steps Edit Delete Importanta prezentei…" at bounding box center [51, 70] width 84 height 96
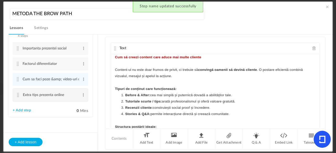
click at [19, 97] on cite at bounding box center [18, 95] width 4 height 4
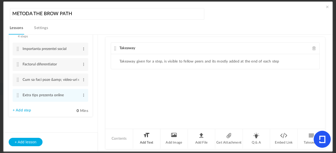
click at [141, 141] on li "Add Text" at bounding box center [147, 139] width 28 height 20
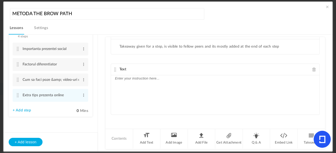
click at [305, 45] on ul "Takeaway given for a step, is visible to fellow peers and its mostly added at t…" at bounding box center [215, 46] width 208 height 15
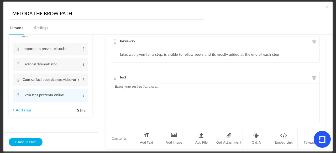
scroll to position [5, 0]
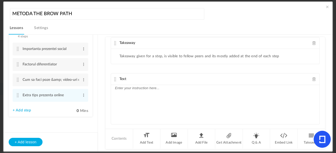
click at [313, 43] on span at bounding box center [314, 43] width 4 height 4
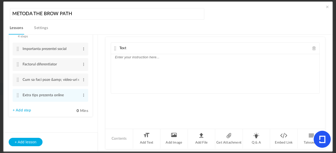
click at [187, 61] on div at bounding box center [215, 73] width 208 height 39
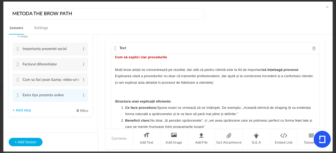
click at [128, 57] on strong "Cum să explici clar procedurile" at bounding box center [141, 57] width 52 height 4
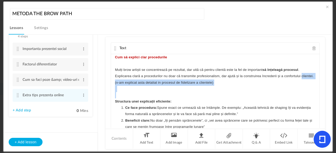
drag, startPoint x: 315, startPoint y: 78, endPoint x: 313, endPoint y: 94, distance: 16.1
click at [313, 94] on div "Cum să explici clar procedurile Mulți brow artiști se concentrează pe rezultat,…" at bounding box center [215, 93] width 208 height 79
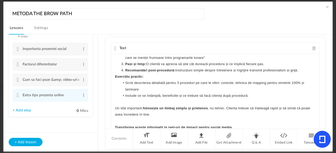
scroll to position [73, 0]
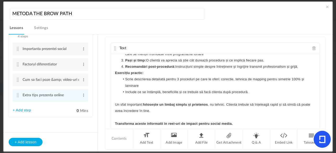
click at [113, 71] on div "Cum să explici clar procedurile Mulți brow artiști se concentrează pe rezultat,…" at bounding box center [215, 93] width 208 height 79
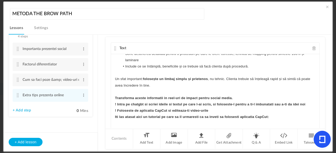
scroll to position [115, 0]
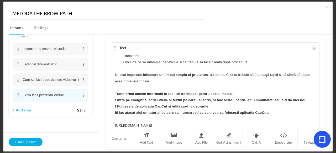
click at [113, 47] on cite at bounding box center [115, 48] width 4 height 4
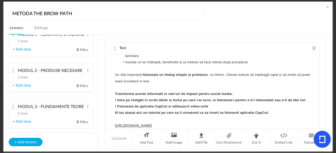
scroll to position [0, 0]
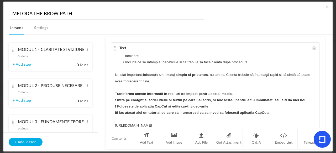
click at [325, 7] on span at bounding box center [327, 6] width 5 height 5
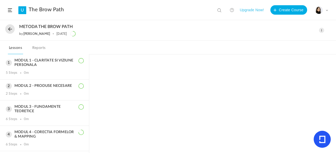
scroll to position [111, 0]
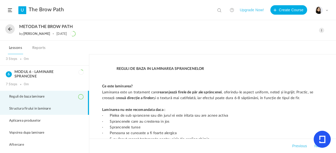
click at [71, 110] on li "Structura firului in laminare" at bounding box center [44, 109] width 89 height 12
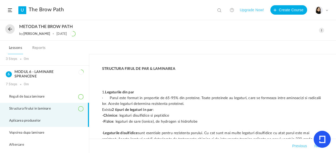
click at [70, 115] on li "Aplicarea produselor" at bounding box center [44, 121] width 89 height 12
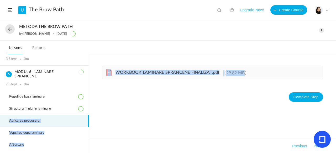
click at [89, 102] on main "MODUL 1 - CLARITATE SI VIZIUNE PERSONALA 5 Steps 0m MODUL 2 - PRODUSE NECESARE …" at bounding box center [168, 104] width 336 height 99
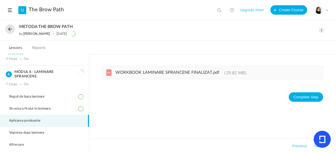
click at [153, 130] on div "pdf WORKBOOK LAMINARE SPRANCENE FINALIZAT.pdf 29.82 MB Complete Step Takeaways …" at bounding box center [212, 104] width 247 height 99
drag, startPoint x: 336, startPoint y: 106, endPoint x: 335, endPoint y: 92, distance: 13.4
click at [335, 92] on div "pdf WORKBOOK LAMINARE SPRANCENE FINALIZAT.pdf 29.82 MB Complete Step Takeaways …" at bounding box center [212, 104] width 247 height 99
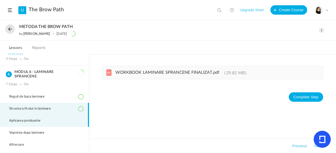
click at [62, 105] on li "Structura firului in laminare" at bounding box center [44, 109] width 89 height 12
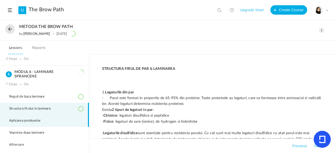
click at [59, 121] on li "Aplicarea produselor" at bounding box center [44, 121] width 89 height 12
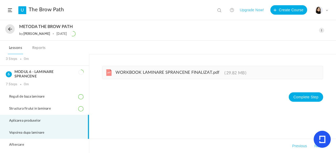
click at [48, 131] on span "Vopsirea dupa laminare" at bounding box center [30, 133] width 42 height 4
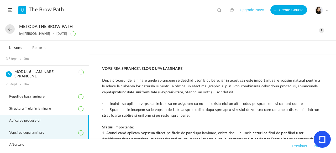
click at [43, 119] on span "Aplicarea produselor" at bounding box center [28, 121] width 38 height 4
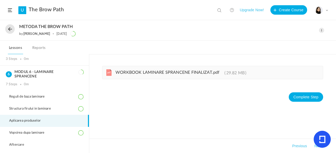
click at [322, 30] on span at bounding box center [321, 30] width 5 height 5
click at [287, 44] on link "Edit" at bounding box center [298, 42] width 49 height 10
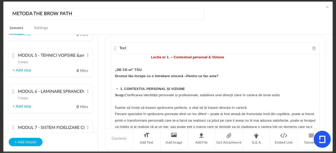
scroll to position [221, 0]
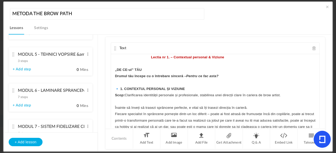
click at [13, 91] on cite at bounding box center [14, 91] width 4 height 4
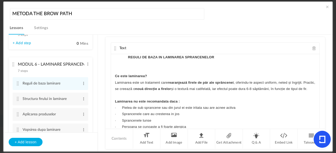
scroll to position [168, 0]
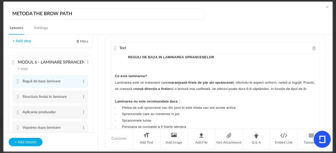
click at [17, 113] on cite at bounding box center [18, 112] width 4 height 4
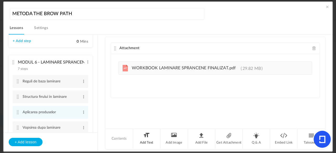
click at [148, 142] on li "Add Text" at bounding box center [147, 139] width 28 height 20
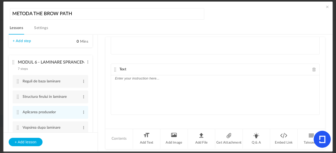
click at [154, 84] on div at bounding box center [215, 95] width 208 height 39
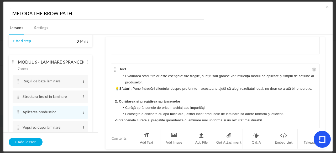
scroll to position [0, 0]
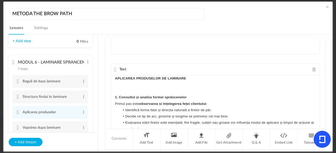
click at [125, 77] on strong "APLICAREA PRODUSELOR DE LAMINARE" at bounding box center [150, 79] width 71 height 4
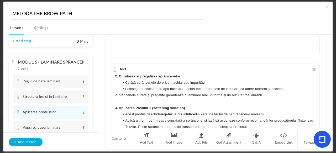
scroll to position [71, 0]
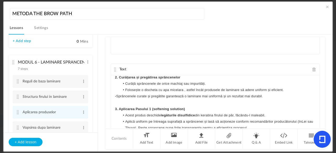
click at [115, 79] on strong "2. Curățarea și pregătirea sprâncenelor" at bounding box center [147, 78] width 65 height 4
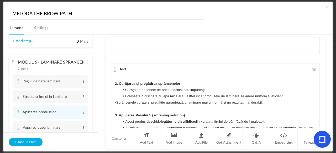
click at [112, 120] on div "APLICAREA PRODUSELOR DE LAMINARE 1. Consultul și analiza formei sprâncenelor Pr…" at bounding box center [215, 115] width 208 height 79
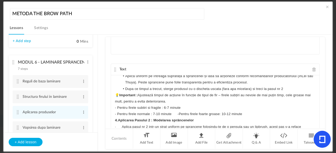
scroll to position [136, 0]
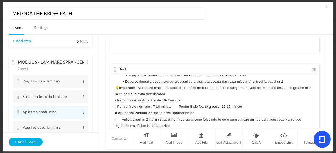
click at [113, 118] on div "APLICAREA PRODUSELOR DE LAMINARE 1. Consultul și analiza formei sprâncenelor Pr…" at bounding box center [215, 115] width 208 height 79
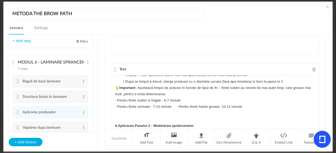
click at [315, 99] on div "APLICAREA PRODUSELOR DE LAMINARE 1. Consultul și analiza formei sprâncenelor Pr…" at bounding box center [215, 115] width 208 height 79
drag, startPoint x: 315, startPoint y: 99, endPoint x: 315, endPoint y: 102, distance: 2.9
click at [315, 102] on div "APLICAREA PRODUSELOR DE LAMINARE 1. Consultul și analiza formei sprâncenelor Pr…" at bounding box center [215, 115] width 208 height 79
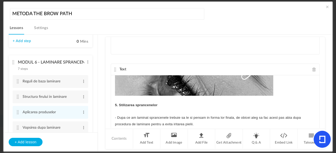
scroll to position [364, 0]
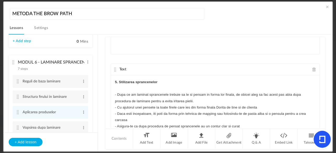
click at [112, 85] on div "APLICAREA PRODUSELOR DE LAMINARE 1. Consultul și analiza formei sprâncenelor Pr…" at bounding box center [215, 115] width 208 height 79
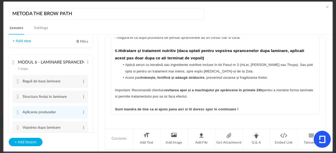
scroll to position [434, 0]
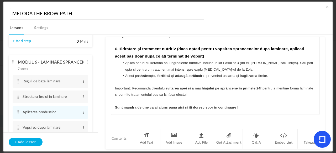
click at [213, 93] on p "Important: Recomandă clientului evitarea apei și a machiajului pe sprâncene în …" at bounding box center [215, 92] width 200 height 13
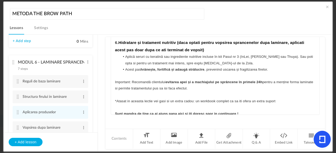
scroll to position [447, 0]
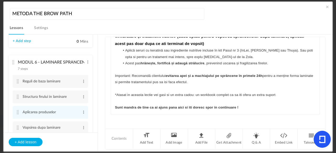
click at [258, 106] on p "Sunt mandra de tine ca ai ajuns pana aici si iti doresc spor in continuare !" at bounding box center [215, 108] width 200 height 6
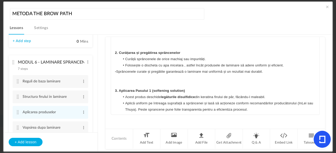
scroll to position [0, 0]
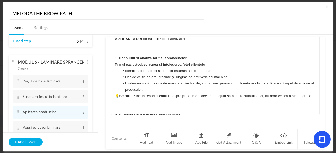
drag, startPoint x: 324, startPoint y: 89, endPoint x: 323, endPoint y: 83, distance: 6.3
click at [323, 83] on div "Attachment pdf WORKBOOK LAMINARE SPRANCENE FINALIZAT.pdf 29.82 MB Text APLICARE…" at bounding box center [214, 82] width 219 height 91
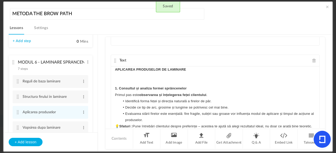
scroll to position [51, 0]
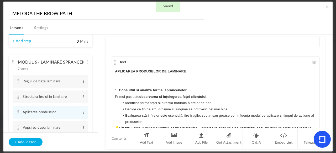
click at [116, 62] on div "Text" at bounding box center [215, 63] width 208 height 12
click at [114, 62] on cite at bounding box center [115, 63] width 4 height 4
click at [121, 62] on span "Text" at bounding box center [122, 63] width 7 height 4
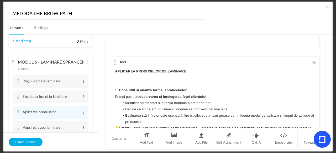
click at [118, 62] on div "Text" at bounding box center [215, 63] width 208 height 12
click at [113, 62] on cite at bounding box center [115, 63] width 4 height 4
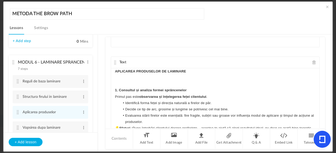
drag, startPoint x: 113, startPoint y: 62, endPoint x: 113, endPoint y: 55, distance: 6.3
click at [113, 55] on div "Attachment pdf WORKBOOK LAMINARE SPRANCENE FINALIZAT.pdf 29.82 MB Text APLICARE…" at bounding box center [214, 82] width 219 height 91
click at [114, 62] on cite at bounding box center [115, 63] width 4 height 4
click at [326, 7] on span at bounding box center [327, 6] width 5 height 5
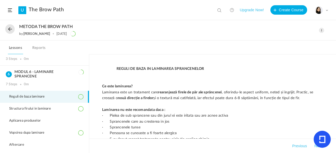
scroll to position [115, 0]
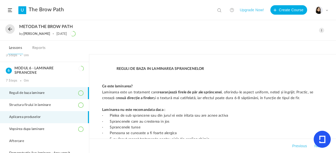
click at [66, 119] on li "Aplicarea produselor" at bounding box center [44, 118] width 89 height 12
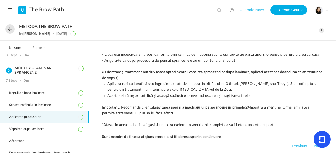
scroll to position [459, 0]
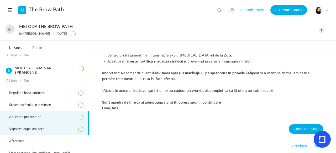
click at [70, 130] on li "Vopsirea dupa laminare" at bounding box center [44, 130] width 89 height 12
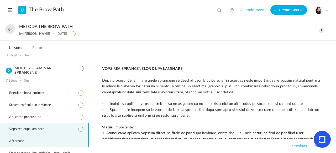
click at [69, 137] on li "Aftercare" at bounding box center [44, 142] width 89 height 12
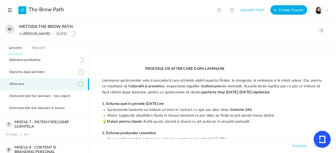
scroll to position [184, 0]
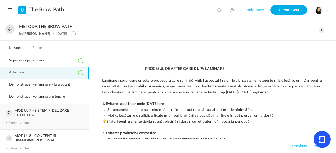
click at [77, 116] on div "MODUL 7 - SISTEM FIDELIZARE CLIENTELA 4 Steps 0m" at bounding box center [44, 117] width 89 height 25
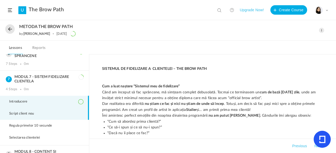
click at [69, 108] on li "Script client nou" at bounding box center [44, 114] width 89 height 12
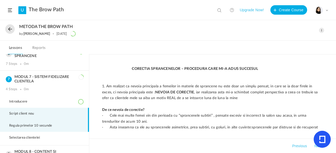
click at [66, 125] on li "Regula primelor 10 secunde" at bounding box center [44, 126] width 89 height 12
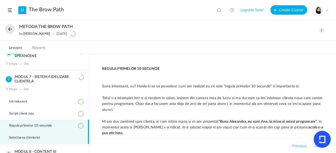
click at [64, 134] on li "Selectarea clientelei" at bounding box center [44, 138] width 89 height 12
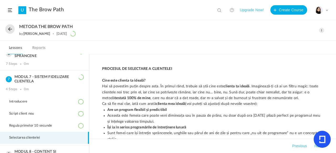
scroll to position [147, 0]
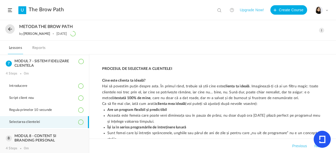
click at [64, 137] on h3 "MODUL 8 - CONTENT SI BRANDING PERSONAL" at bounding box center [44, 138] width 77 height 9
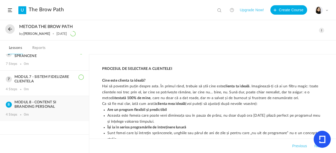
scroll to position [147, 0]
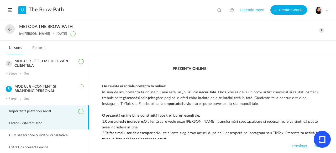
click at [66, 118] on li "Factorul diferentiator" at bounding box center [44, 124] width 89 height 12
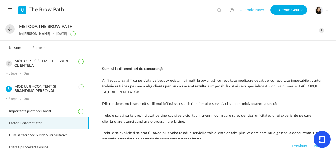
click at [64, 128] on li "Factorul diferentiator" at bounding box center [44, 124] width 89 height 12
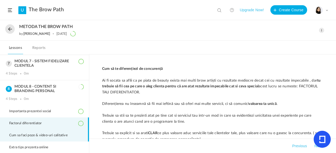
click at [63, 136] on span "Cum sa faci poze & video-uri calitative" at bounding box center [41, 136] width 65 height 4
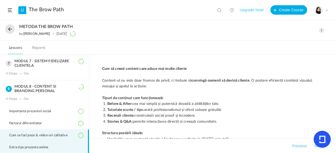
click at [61, 143] on li "Extra tips prezenta online" at bounding box center [44, 148] width 89 height 12
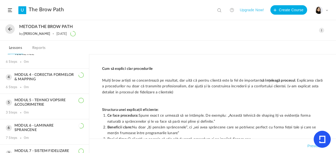
scroll to position [0, 0]
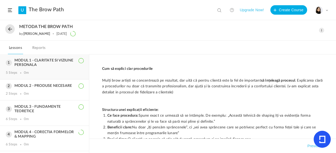
click at [67, 64] on h3 "MODUL 1 - CLARITATE SI VIZIUNE PERSONALA" at bounding box center [44, 63] width 77 height 9
